Goal: Transaction & Acquisition: Download file/media

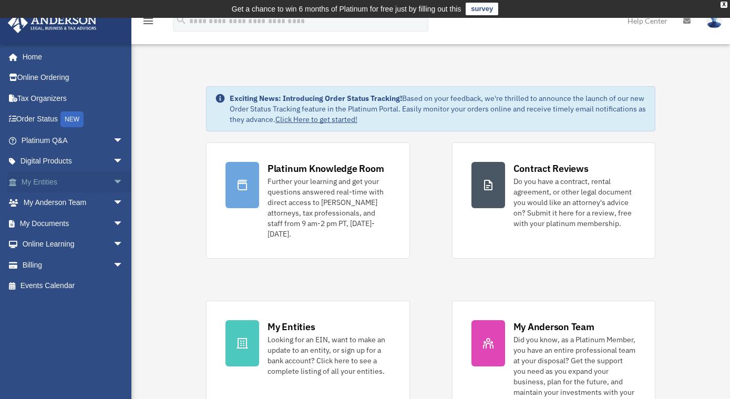
click at [77, 186] on link "My Entities arrow_drop_down" at bounding box center [73, 181] width 132 height 21
click at [48, 181] on link "My Entities arrow_drop_down" at bounding box center [73, 181] width 132 height 21
click at [113, 181] on span "arrow_drop_down" at bounding box center [123, 182] width 21 height 22
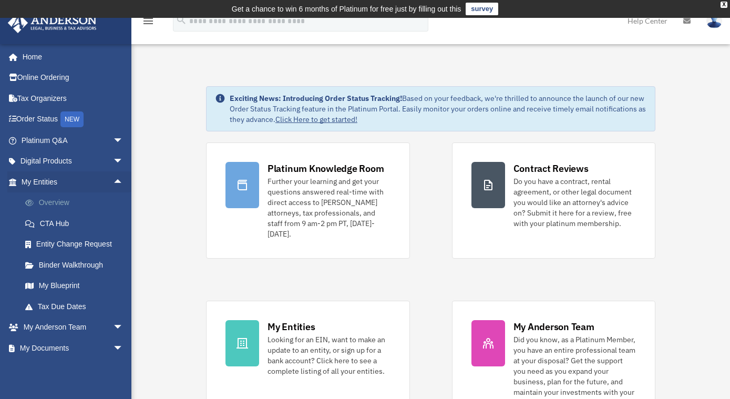
click at [67, 196] on link "Overview" at bounding box center [77, 202] width 124 height 21
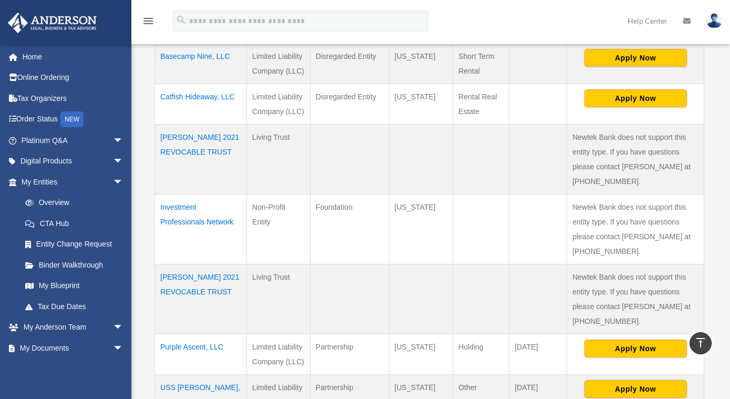
scroll to position [284, 0]
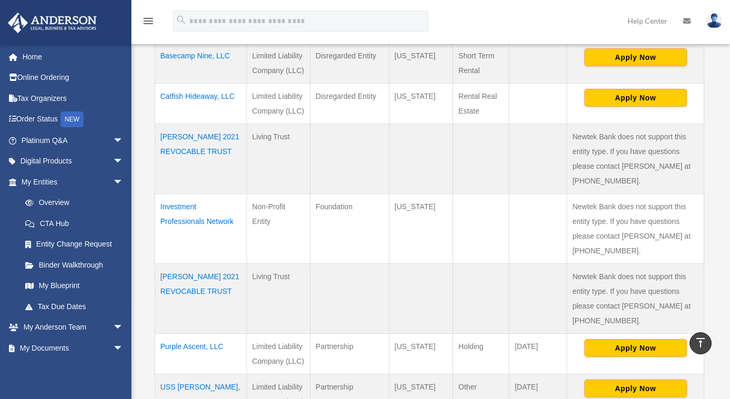
click at [209, 349] on td "Purple Ascent, LLC" at bounding box center [201, 353] width 92 height 40
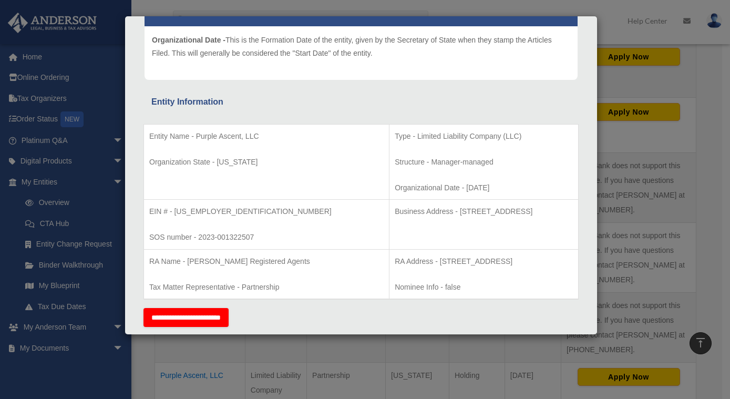
scroll to position [120, 0]
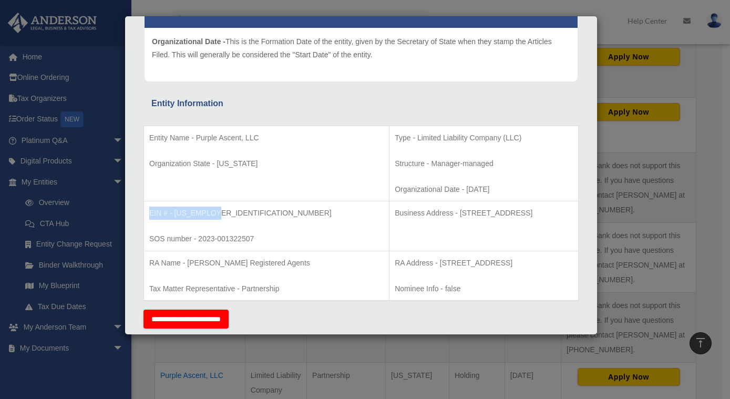
drag, startPoint x: 193, startPoint y: 212, endPoint x: 150, endPoint y: 212, distance: 43.1
click at [150, 212] on p "EIN # - [US_EMPLOYER_IDENTIFICATION_NUMBER]" at bounding box center [266, 212] width 234 height 13
copy p "EIN # - [US_EMPLOYER_IDENTIFICATION_NUMBER]"
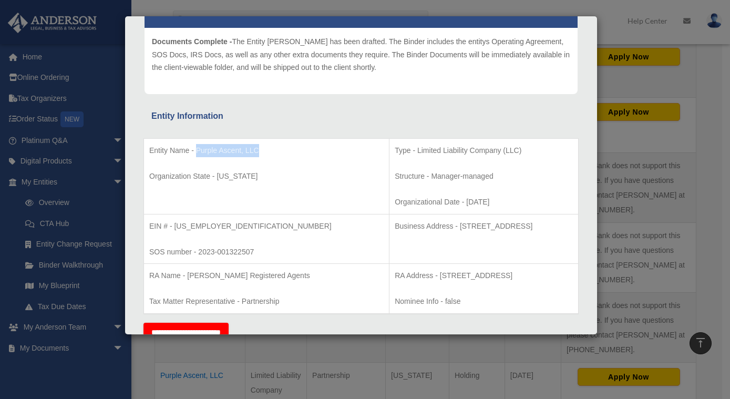
drag, startPoint x: 269, startPoint y: 152, endPoint x: 197, endPoint y: 154, distance: 72.0
click at [197, 154] on p "Entity Name - Purple Ascent, LLC" at bounding box center [266, 150] width 234 height 13
copy p "Purple Ascent, LLC"
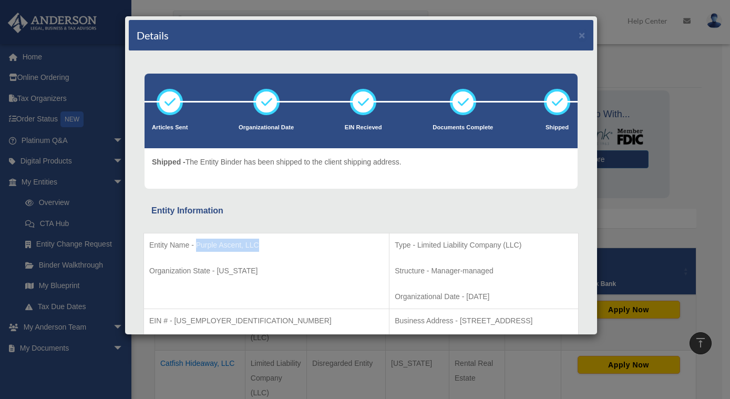
scroll to position [0, 0]
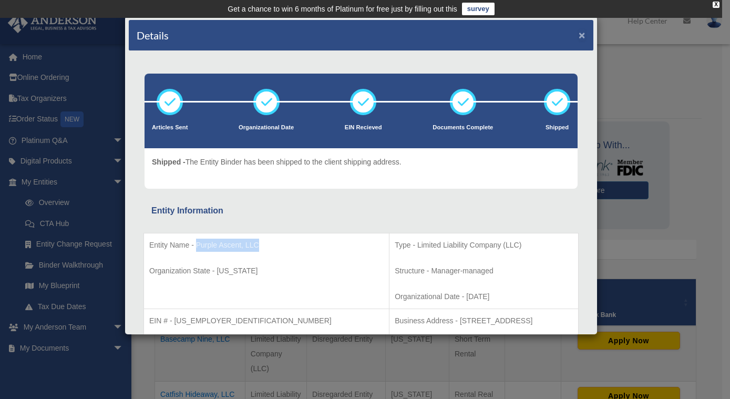
click at [578, 36] on button "×" at bounding box center [581, 34] width 7 height 11
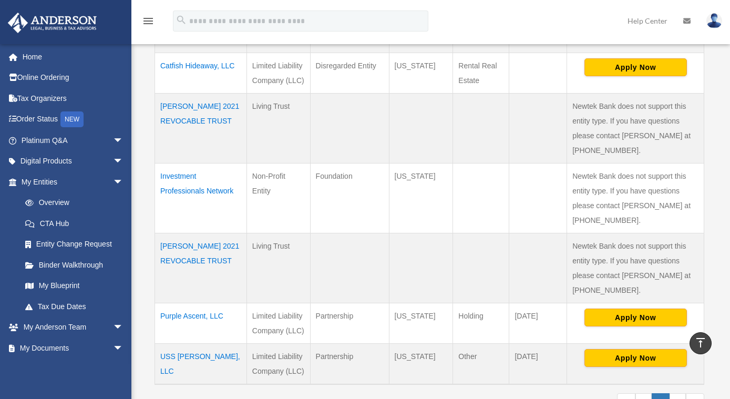
scroll to position [358, 0]
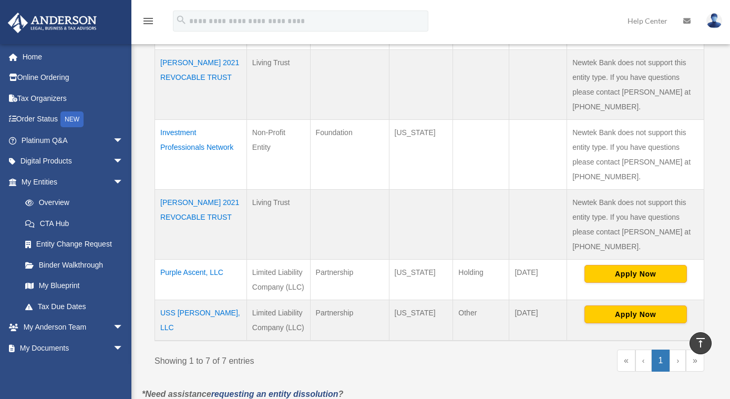
click at [196, 271] on td "Purple Ascent, LLC" at bounding box center [201, 279] width 92 height 40
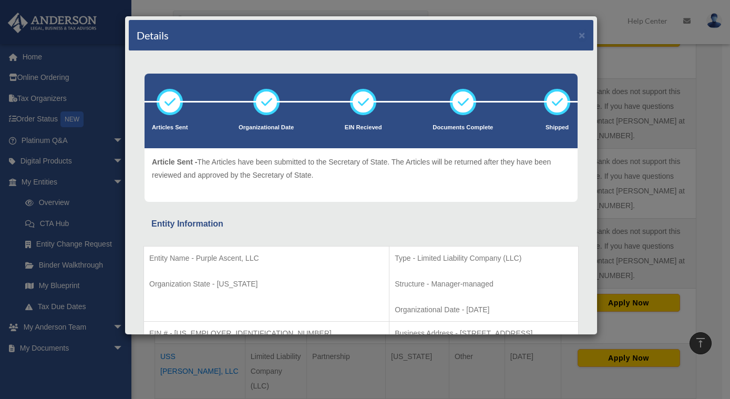
click at [50, 266] on div "Details × Articles Sent Organizational Date" at bounding box center [365, 199] width 730 height 399
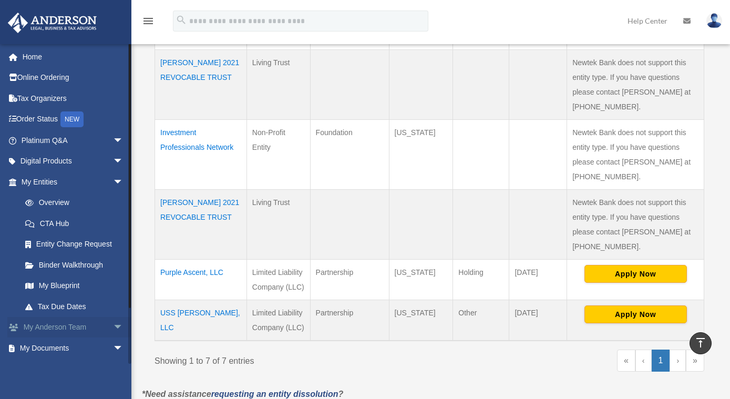
click at [74, 327] on link "My [PERSON_NAME] Team arrow_drop_down" at bounding box center [73, 327] width 132 height 21
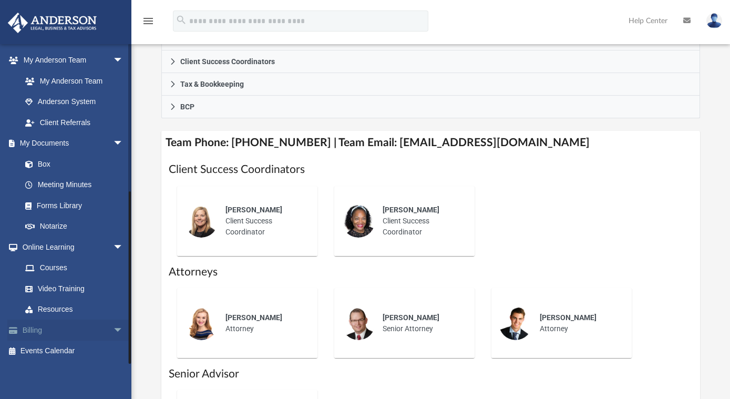
scroll to position [423, 0]
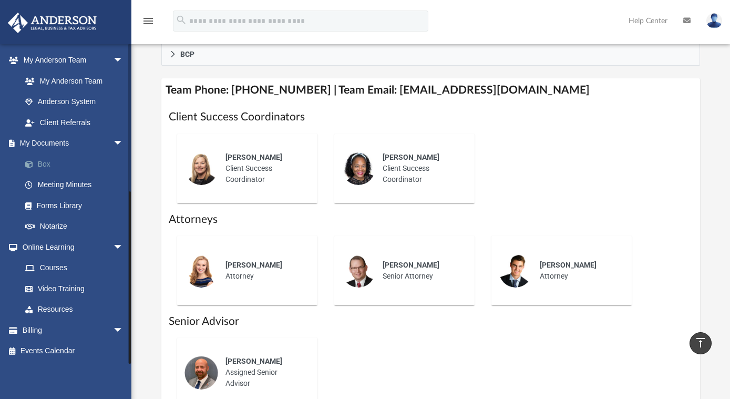
click at [39, 164] on link "Box" at bounding box center [77, 163] width 124 height 21
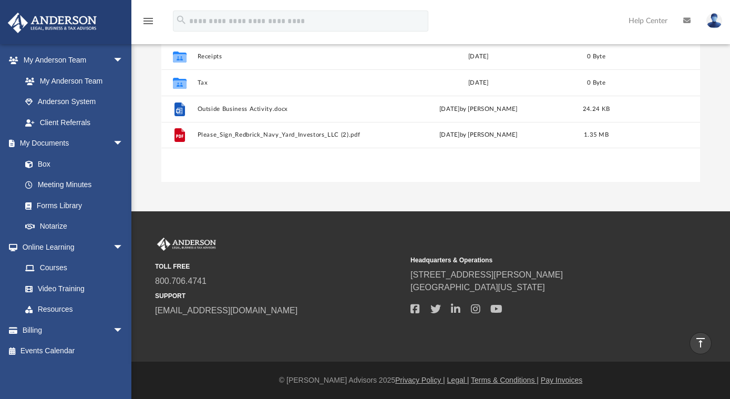
scroll to position [27, 0]
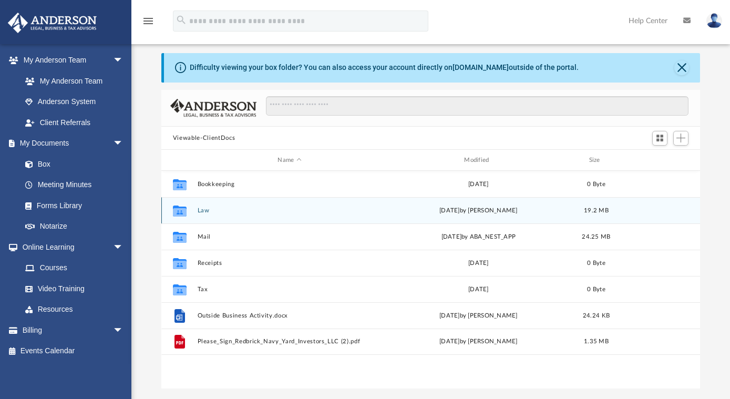
click at [195, 208] on div "Collaborated Folder Law yesterday by Crayton Olivieri 19.2 MB" at bounding box center [430, 210] width 538 height 26
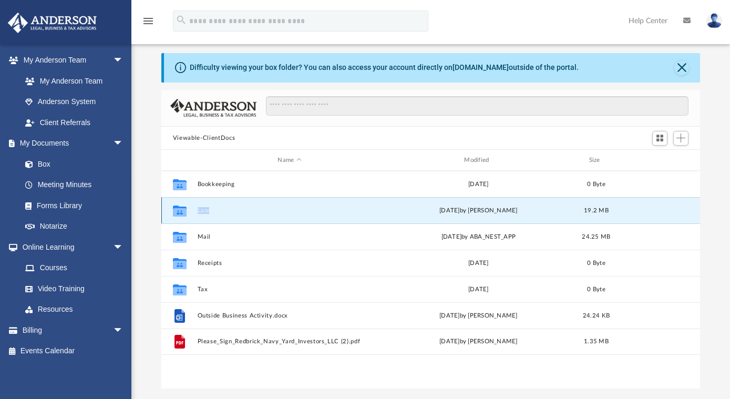
click at [195, 208] on div "Collaborated Folder Law yesterday by Crayton Olivieri 19.2 MB" at bounding box center [430, 210] width 538 height 26
click at [184, 211] on icon "grid" at bounding box center [180, 212] width 14 height 8
click at [206, 209] on button "Law" at bounding box center [289, 210] width 184 height 7
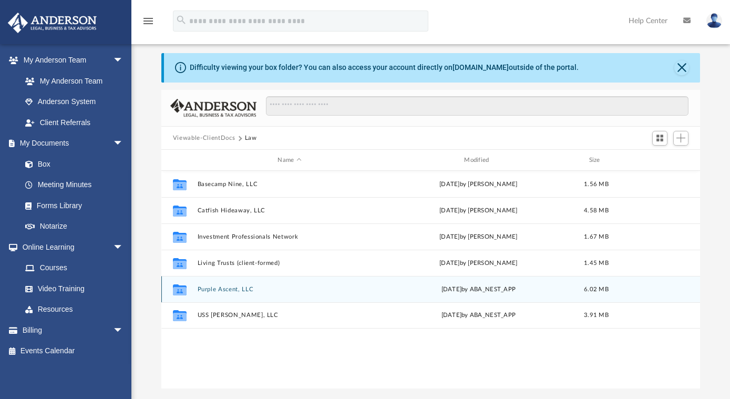
click at [222, 286] on button "Purple Ascent, LLC" at bounding box center [289, 289] width 184 height 7
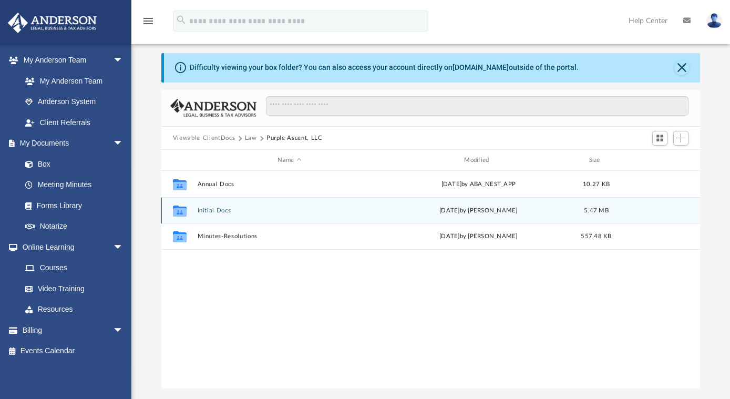
click at [207, 210] on button "Initial Docs" at bounding box center [289, 210] width 184 height 7
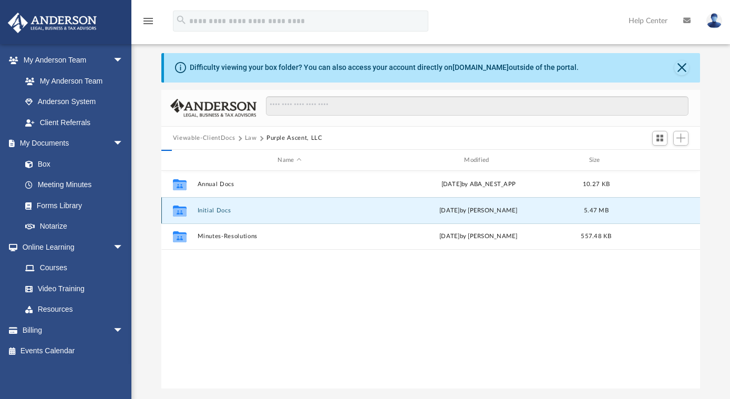
click at [207, 210] on button "Initial Docs" at bounding box center [289, 210] width 184 height 7
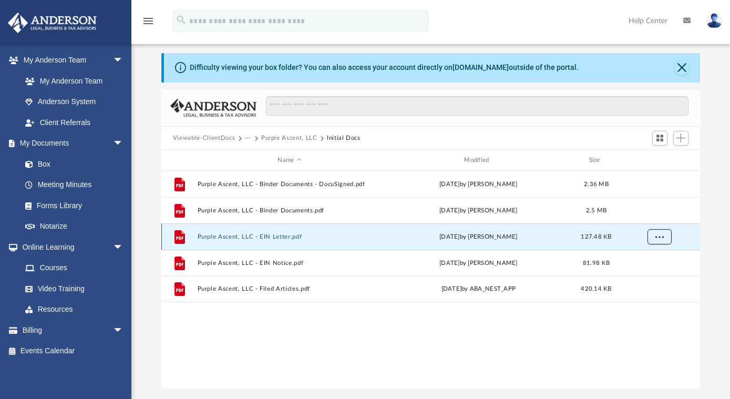
click at [661, 234] on span "More options" at bounding box center [659, 236] width 8 height 6
click at [650, 272] on li "Download" at bounding box center [649, 273] width 30 height 11
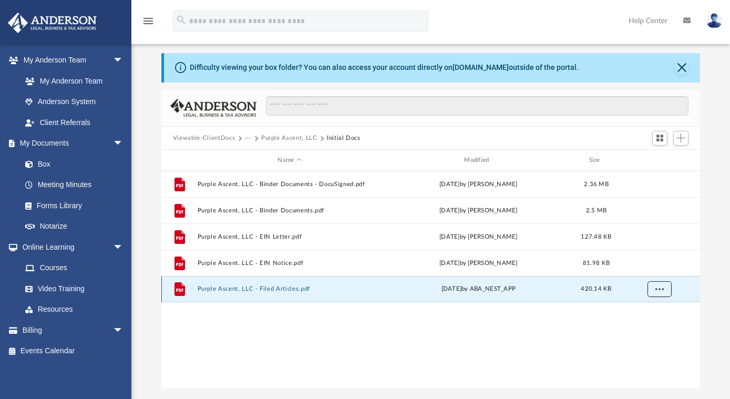
click at [658, 288] on span "More options" at bounding box center [659, 289] width 8 height 6
click at [652, 325] on li "Download" at bounding box center [649, 326] width 30 height 11
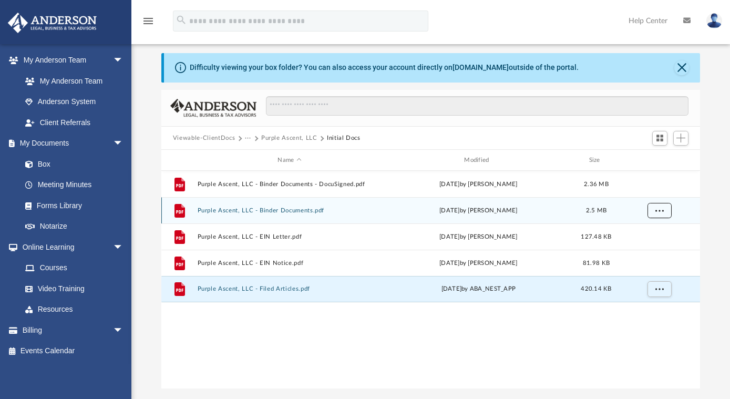
click at [657, 213] on button "More options" at bounding box center [659, 211] width 24 height 16
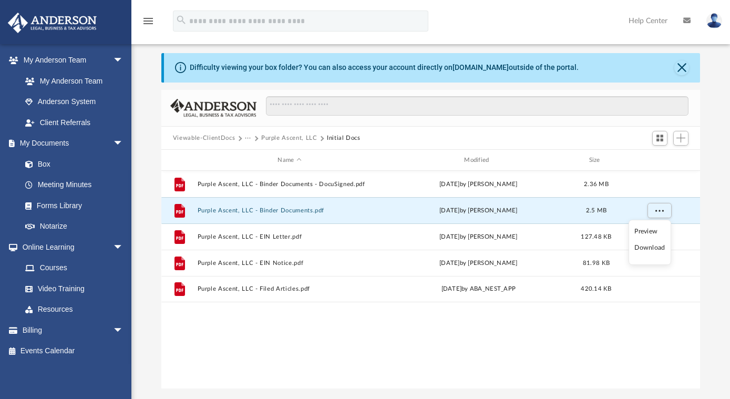
click at [654, 249] on li "Download" at bounding box center [649, 247] width 30 height 11
